Goal: Check status

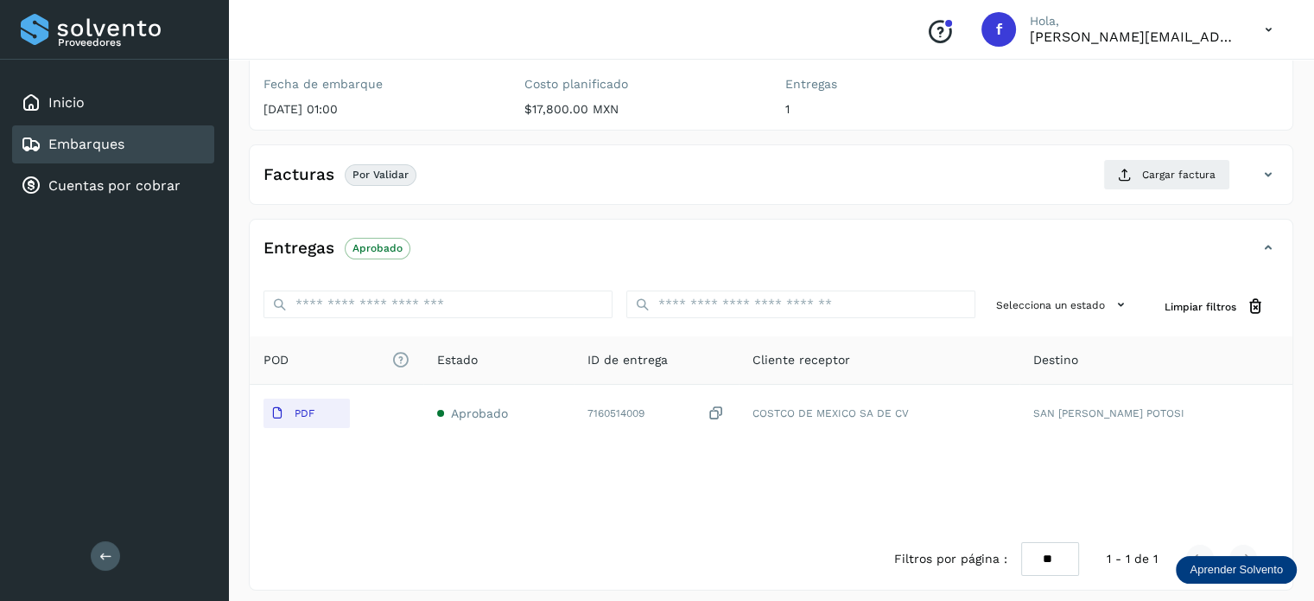
scroll to position [218, 0]
